Goal: Task Accomplishment & Management: Manage account settings

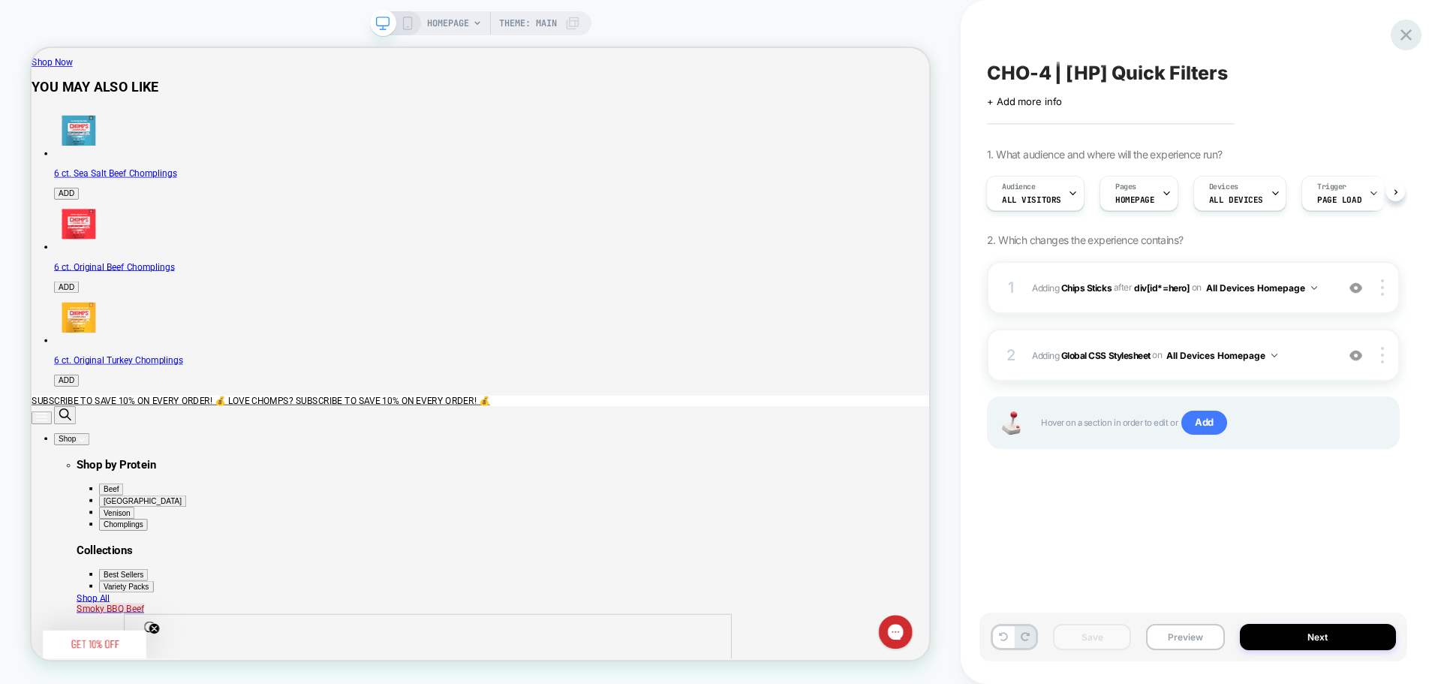
click at [1407, 39] on icon at bounding box center [1406, 35] width 20 height 20
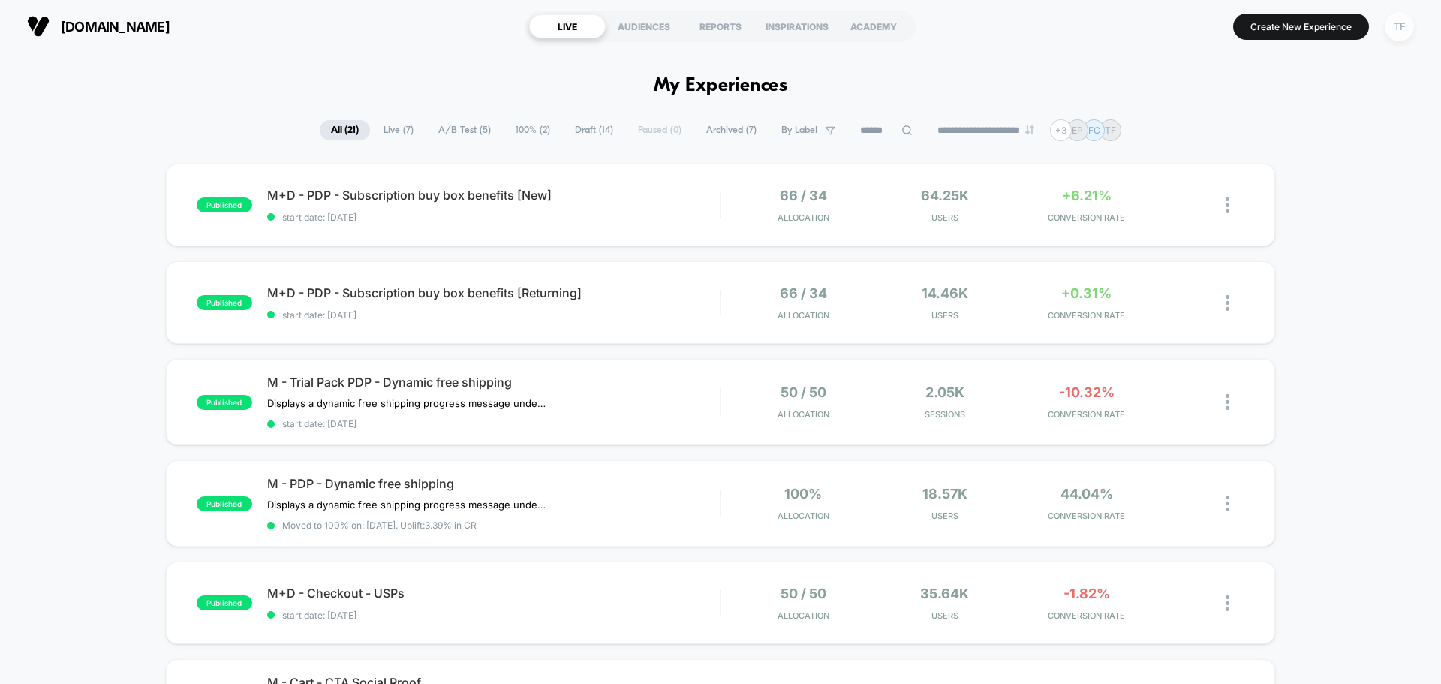
click at [1395, 26] on div "TF" at bounding box center [1399, 26] width 29 height 29
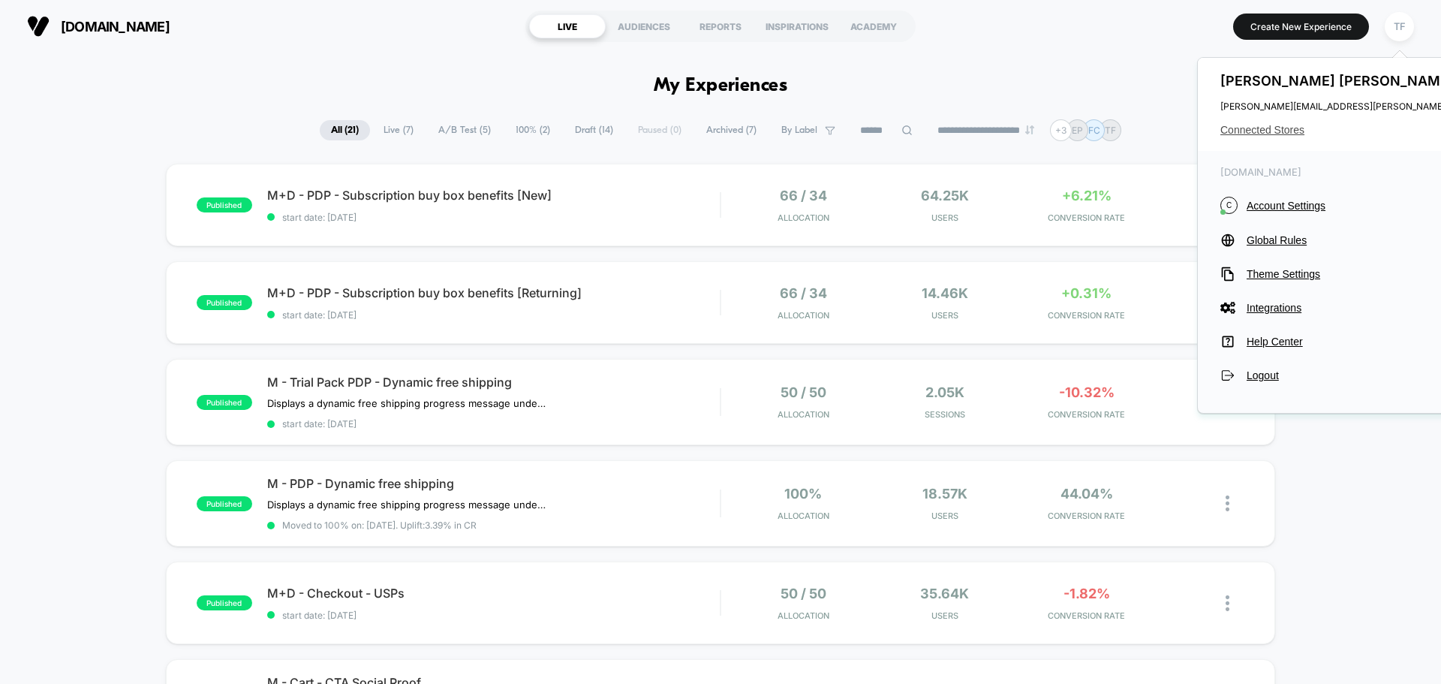
click at [1267, 131] on span "Connected Stores" at bounding box center [1369, 130] width 298 height 12
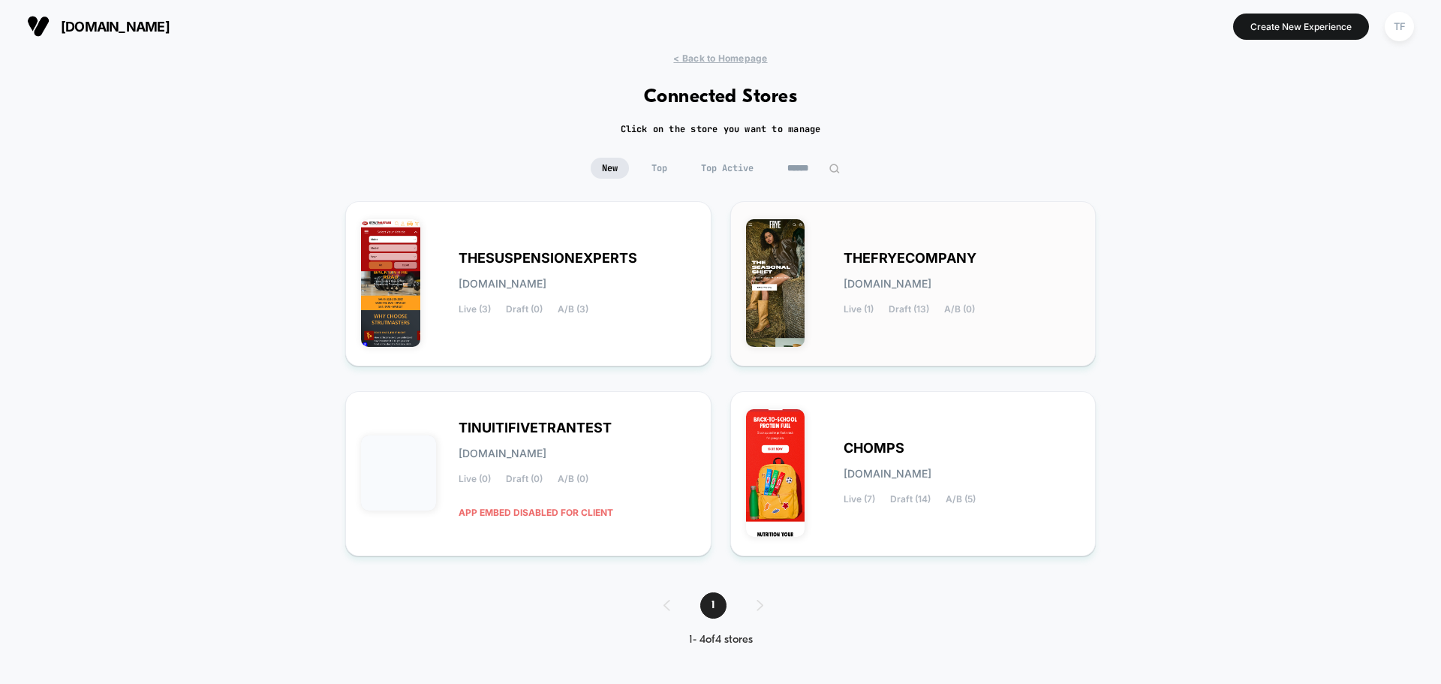
click at [1044, 274] on div "THEFRYECOMPANY [DOMAIN_NAME] Live (1) Draft (13) A/B (0)" at bounding box center [962, 284] width 237 height 62
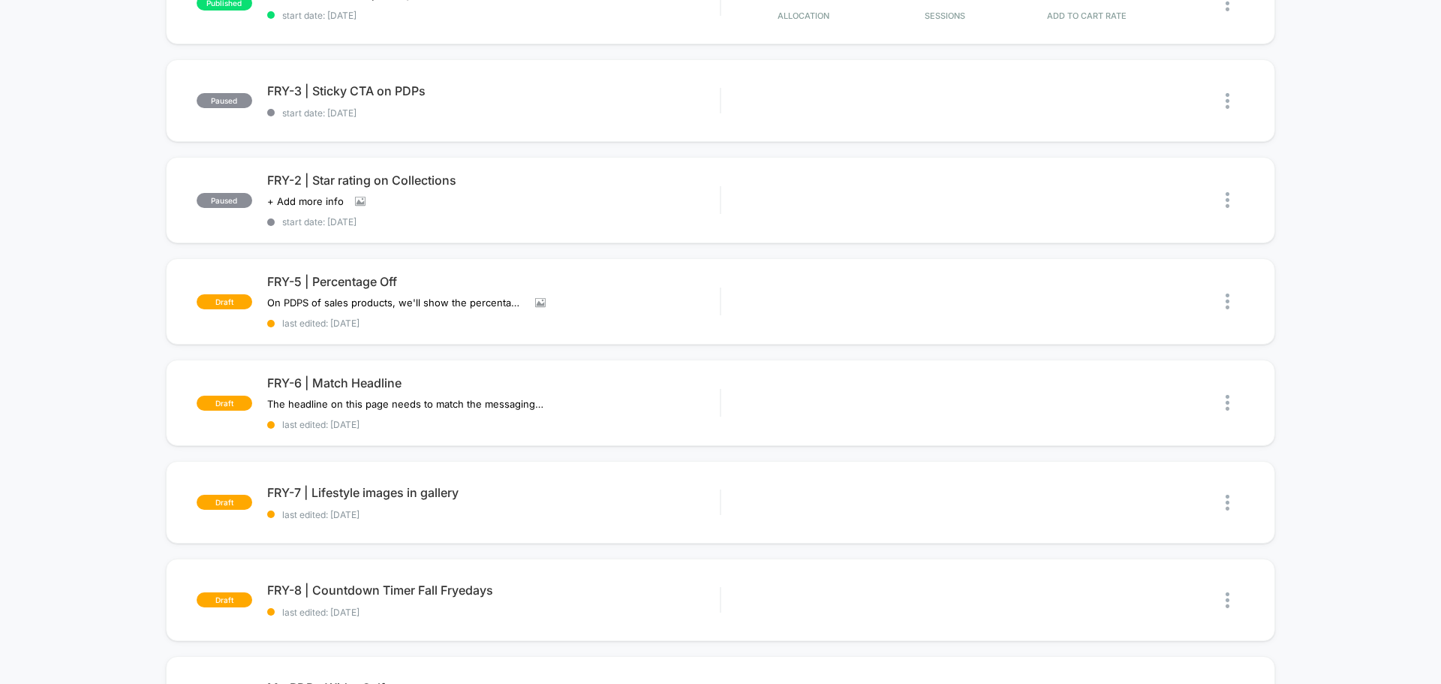
scroll to position [225, 0]
